Goal: Contribute content: Contribute content

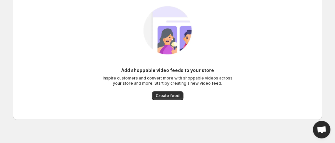
scroll to position [29, 0]
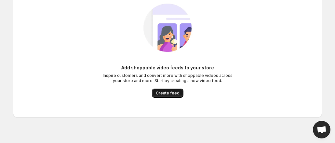
click at [166, 95] on span "Create feed" at bounding box center [168, 93] width 24 height 5
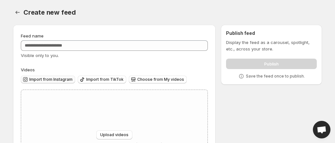
click at [65, 79] on span "Import from Instagram" at bounding box center [50, 79] width 43 height 5
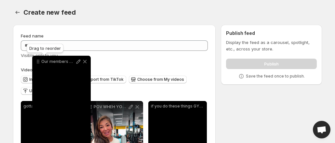
drag, startPoint x: 91, startPoint y: 77, endPoint x: 41, endPoint y: 65, distance: 51.4
click at [39, 64] on icon at bounding box center [38, 63] width 1 height 1
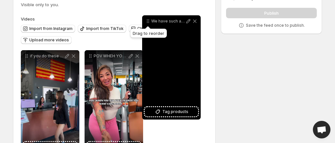
scroll to position [36, 0]
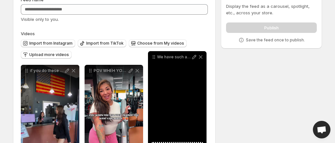
drag, startPoint x: 90, startPoint y: 57, endPoint x: 153, endPoint y: 60, distance: 63.2
click at [153, 59] on icon at bounding box center [153, 58] width 1 height 1
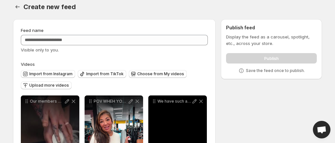
scroll to position [0, 0]
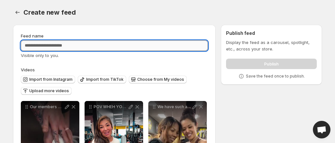
click at [139, 50] on input "Feed name" at bounding box center [114, 45] width 187 height 10
type input "*****"
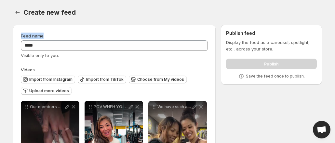
drag, startPoint x: 163, startPoint y: 37, endPoint x: 170, endPoint y: 19, distance: 20.0
click at [170, 19] on div "Create new feed. This page is ready Create new feed" at bounding box center [167, 12] width 309 height 25
click at [270, 63] on div "Publish" at bounding box center [271, 62] width 91 height 13
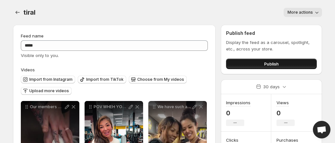
click at [279, 63] on button "Publish" at bounding box center [271, 64] width 91 height 10
